Goal: Task Accomplishment & Management: Complete application form

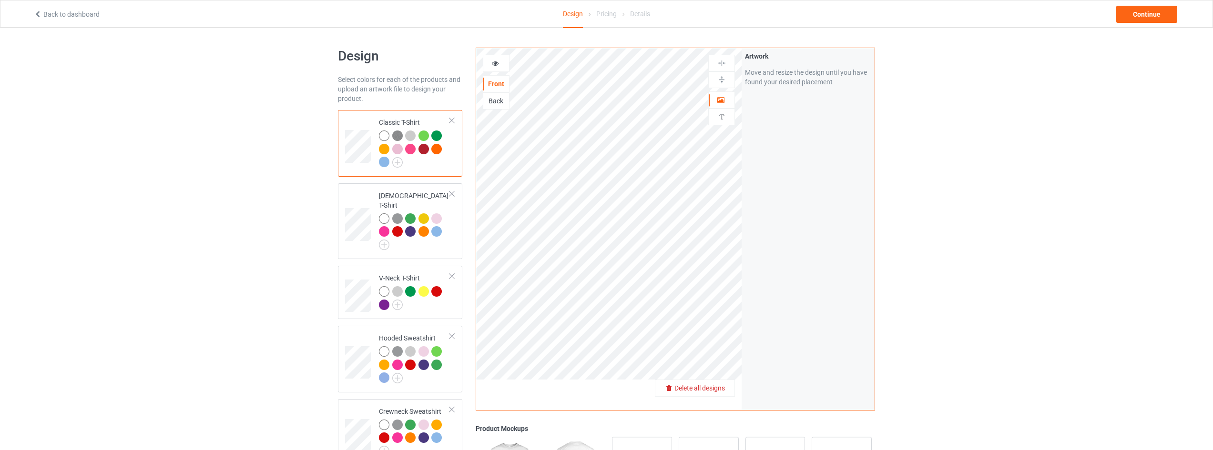
click at [726, 385] on div "Delete all designs" at bounding box center [694, 389] width 79 height 10
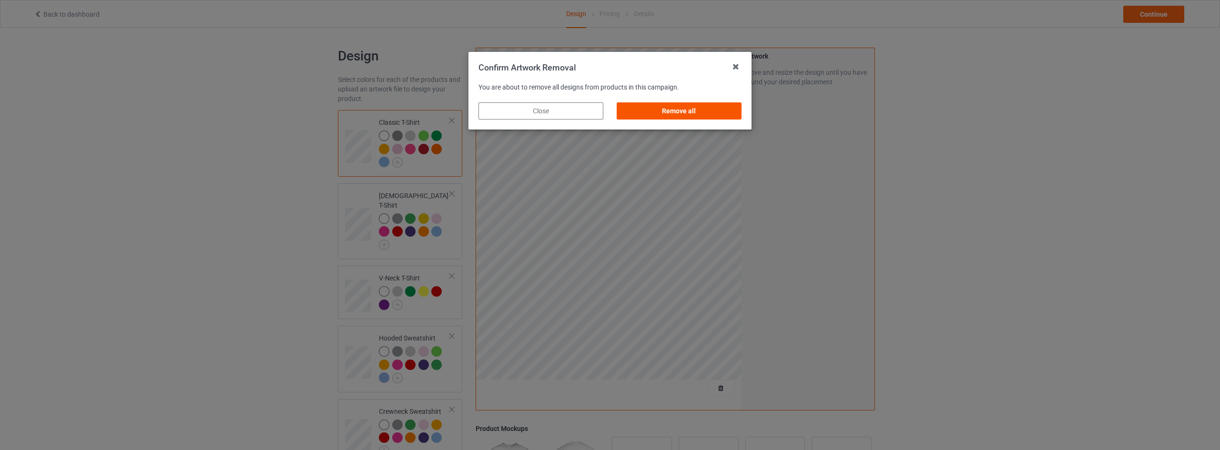
click at [683, 113] on div "Remove all" at bounding box center [679, 110] width 125 height 17
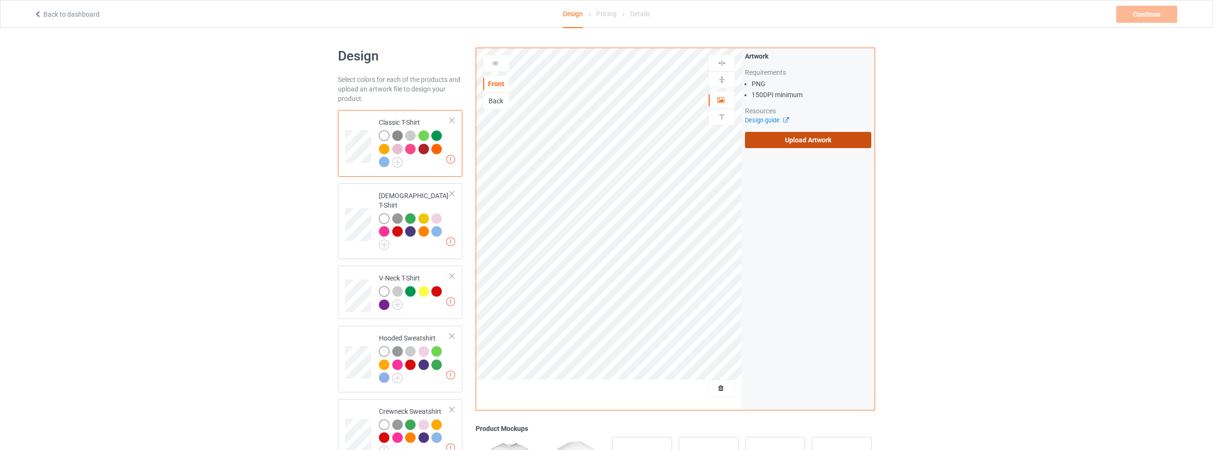
click at [799, 143] on label "Upload Artwork" at bounding box center [808, 140] width 126 height 16
click at [0, 0] on input "Upload Artwork" at bounding box center [0, 0] width 0 height 0
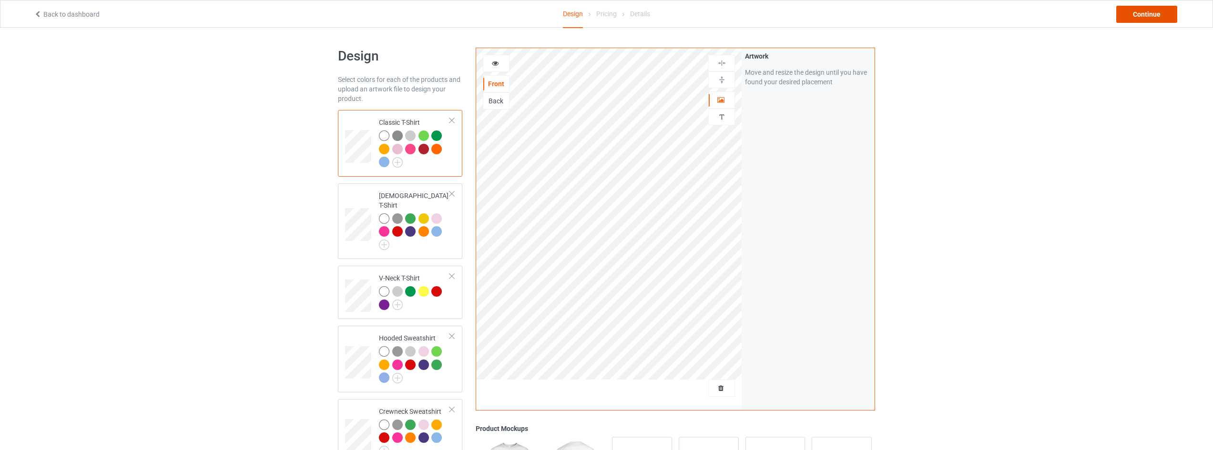
click at [1173, 15] on div "Continue" at bounding box center [1146, 14] width 61 height 17
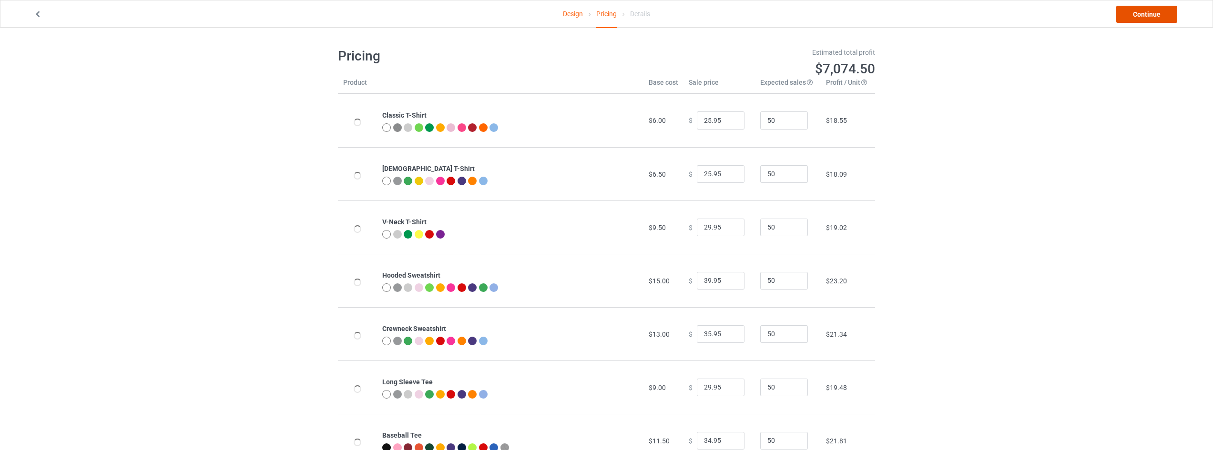
click at [1138, 11] on link "Continue" at bounding box center [1146, 14] width 61 height 17
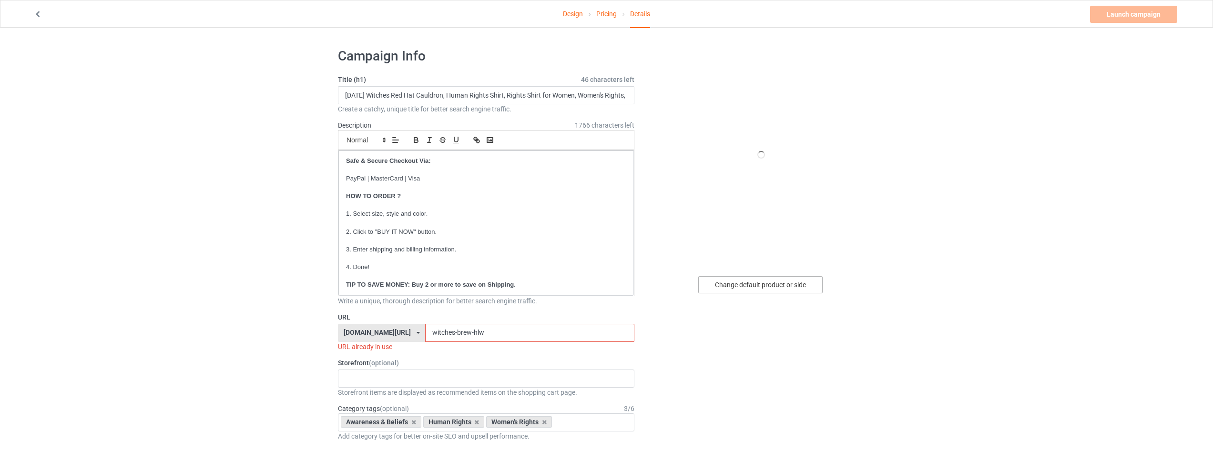
click at [739, 283] on div "Change default product or side" at bounding box center [760, 284] width 124 height 17
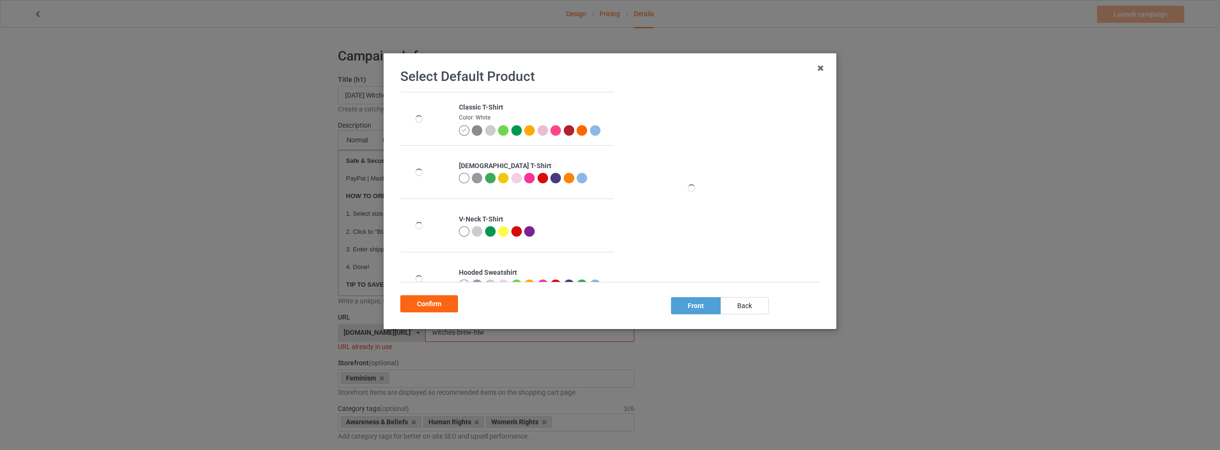
scroll to position [143, 0]
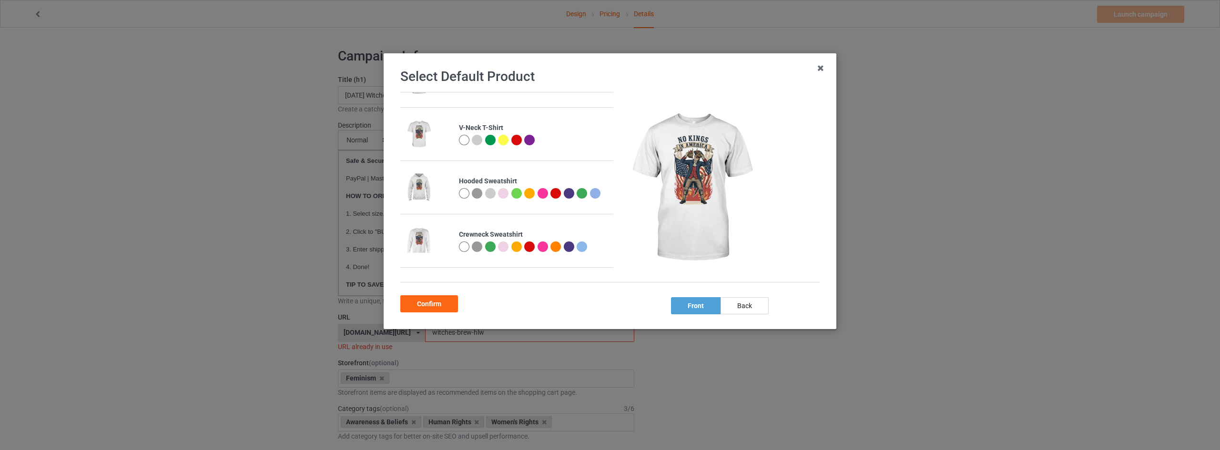
click at [460, 190] on div at bounding box center [464, 193] width 10 height 10
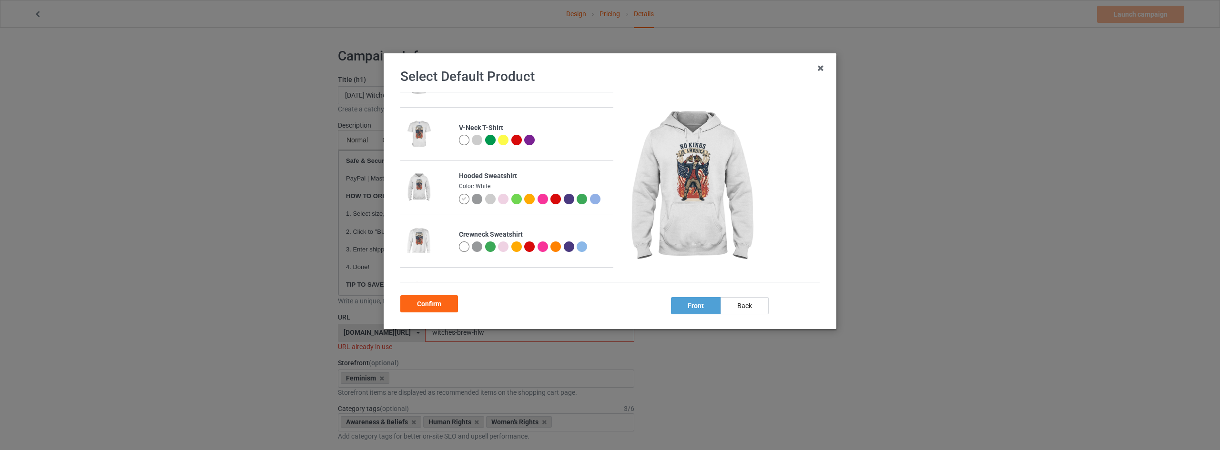
scroll to position [88, 0]
click at [429, 304] on div "Confirm" at bounding box center [429, 303] width 58 height 17
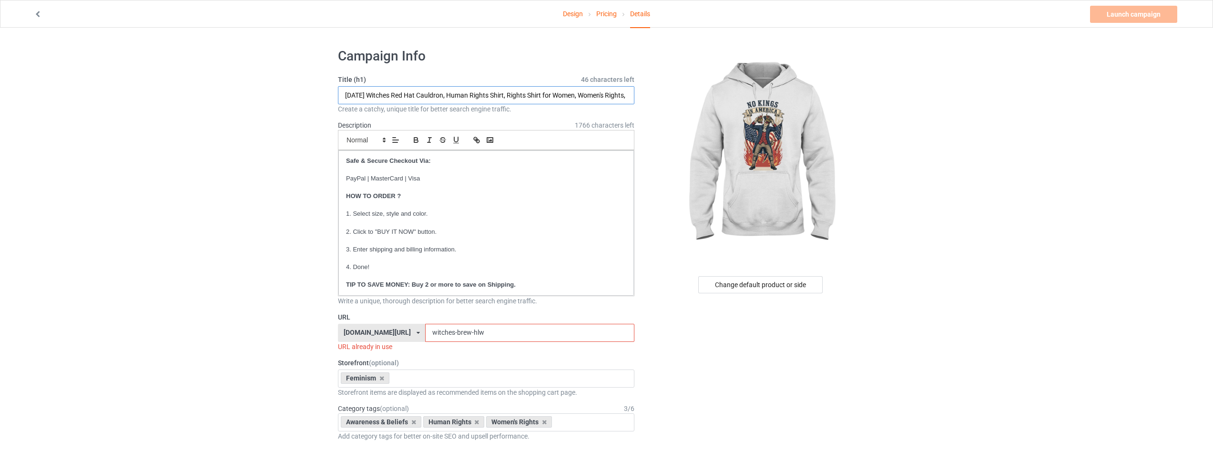
click at [410, 99] on input "Halloween Witches Red Hat Cauldron, Human Rights Shirt, Rights Shirt for Women,…" at bounding box center [486, 95] width 296 height 18
drag, startPoint x: 455, startPoint y: 94, endPoint x: 496, endPoint y: 116, distance: 46.7
type input "No Kings In America, Human Rights Shirt, Rights Shirt for Women, Women's Rights…"
drag, startPoint x: 543, startPoint y: 333, endPoint x: 215, endPoint y: 333, distance: 327.8
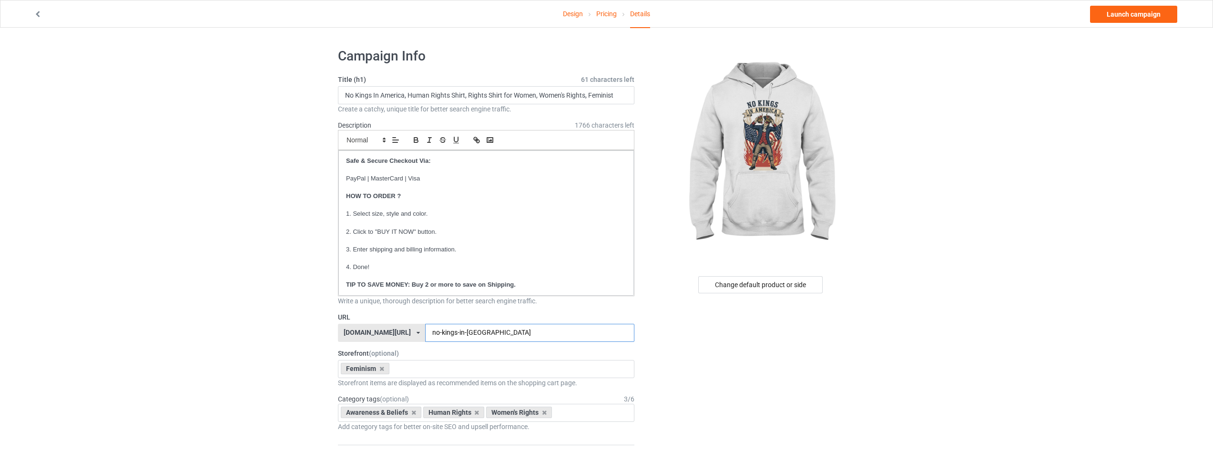
type input "no-kings-in-america"
click at [1127, 18] on link "Launch campaign" at bounding box center [1133, 14] width 87 height 17
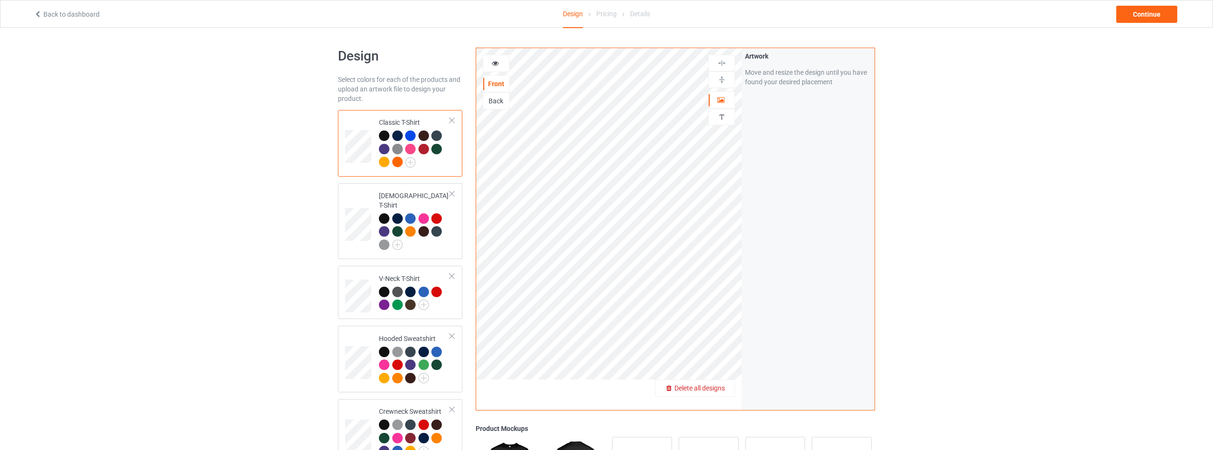
click at [712, 389] on span "Delete all designs" at bounding box center [699, 388] width 51 height 8
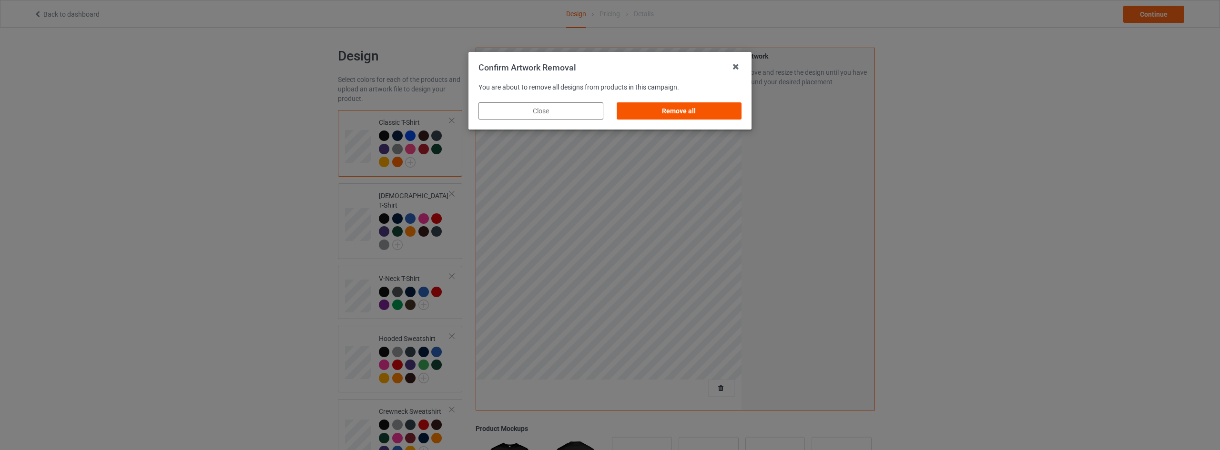
click at [670, 109] on div "Remove all" at bounding box center [679, 110] width 125 height 17
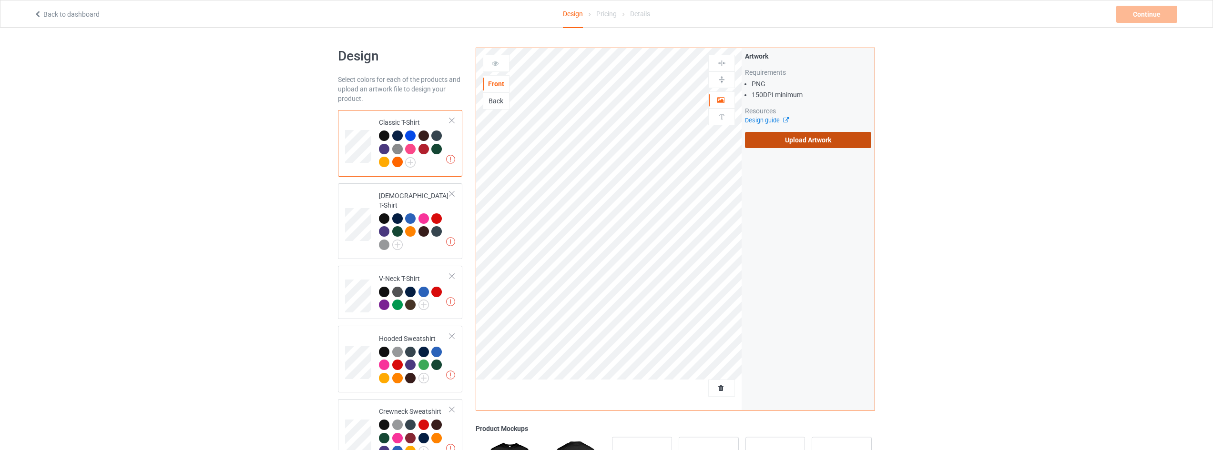
click at [798, 142] on label "Upload Artwork" at bounding box center [808, 140] width 126 height 16
click at [0, 0] on input "Upload Artwork" at bounding box center [0, 0] width 0 height 0
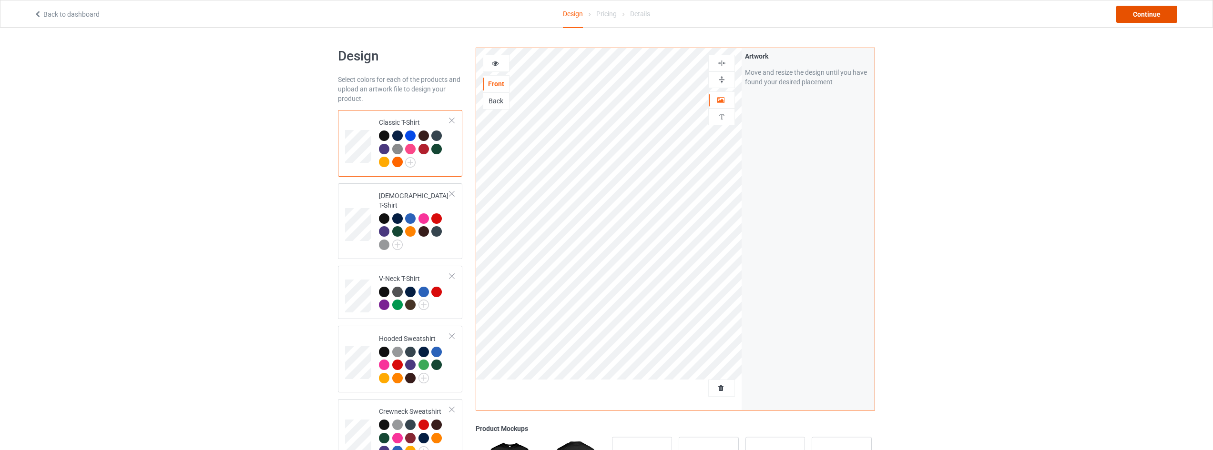
click at [1134, 11] on div "Continue" at bounding box center [1146, 14] width 61 height 17
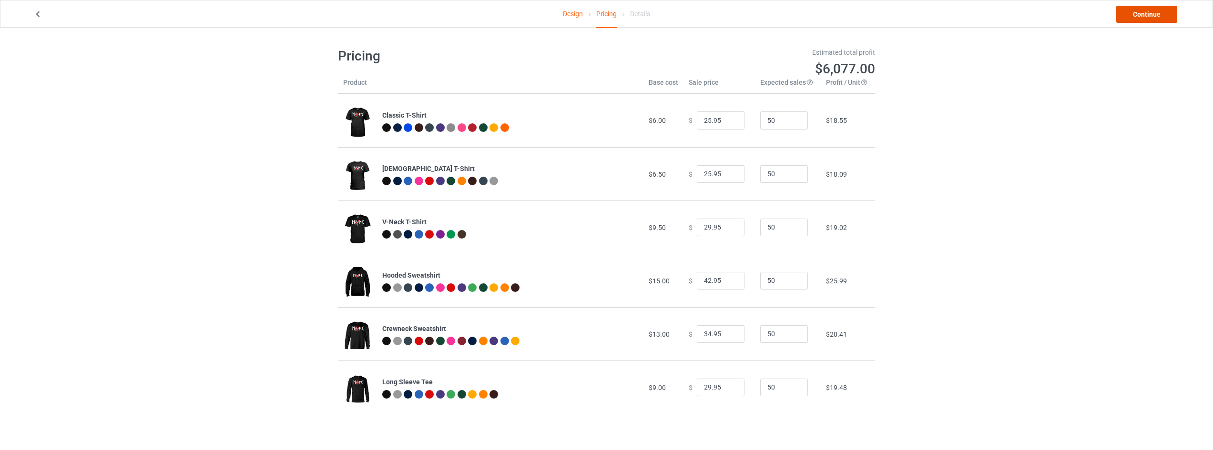
click at [1147, 13] on link "Continue" at bounding box center [1146, 14] width 61 height 17
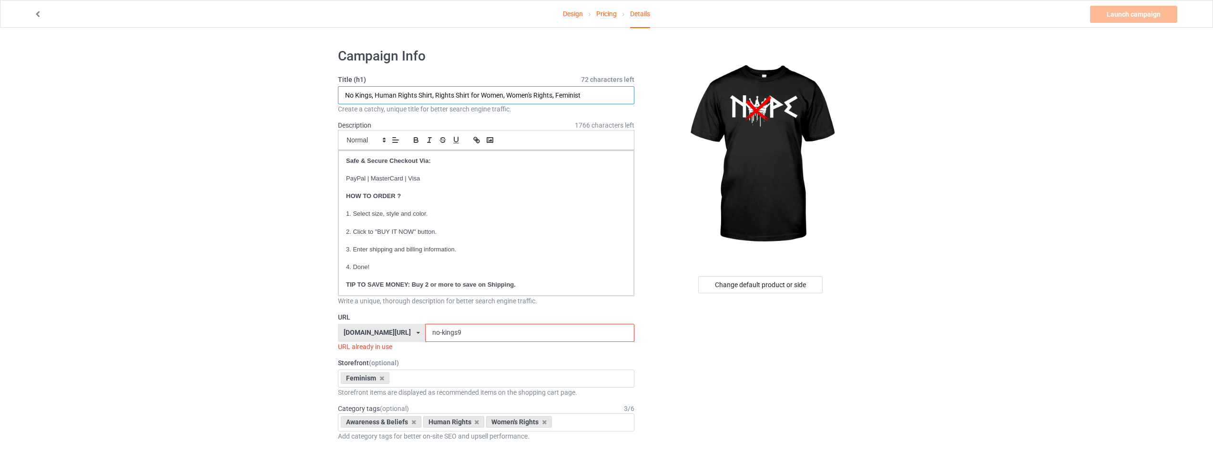
click at [344, 92] on input "No Kings, Human Rights Shirt, Rights Shirt for Women, Women's Rights, Feminist" at bounding box center [486, 95] width 296 height 18
type input "Nope, No Kings, Human Rights Shirt, Rights Shirt for Women, Women's Rights, Fem…"
drag, startPoint x: 496, startPoint y: 334, endPoint x: 329, endPoint y: 319, distance: 167.4
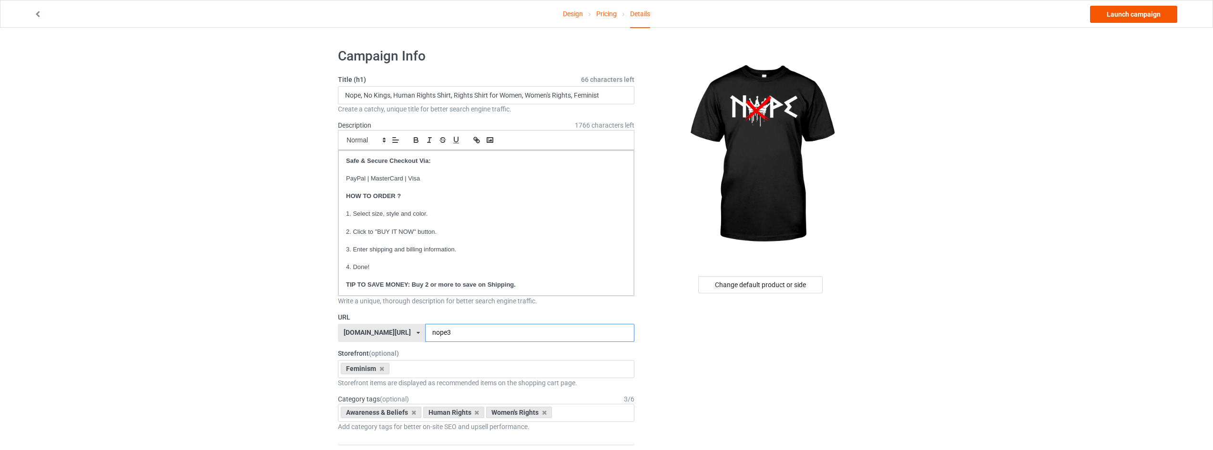
type input "nope3"
click at [1137, 16] on link "Launch campaign" at bounding box center [1133, 14] width 87 height 17
